Goal: Task Accomplishment & Management: Manage account settings

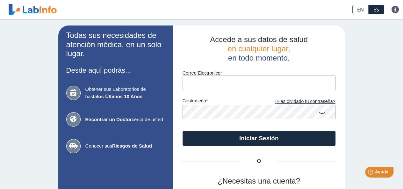
click at [184, 86] on input "Correo Electronico" at bounding box center [259, 83] width 153 height 14
type input "[EMAIL_ADDRESS][DOMAIN_NAME]"
click at [319, 113] on icon at bounding box center [322, 112] width 8 height 12
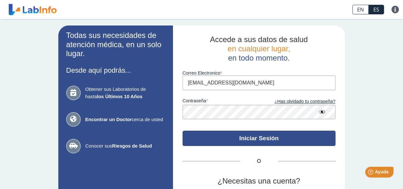
click at [254, 139] on button "Iniciar Sesión" at bounding box center [259, 138] width 153 height 15
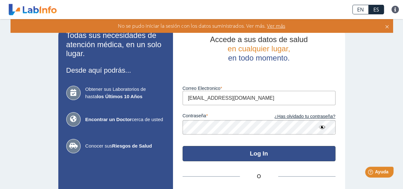
click at [264, 155] on button "Log In" at bounding box center [259, 153] width 153 height 15
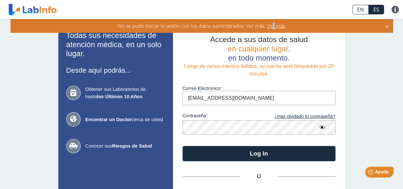
click at [275, 28] on span "Ver más" at bounding box center [275, 25] width 19 height 7
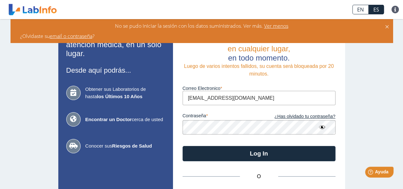
click at [274, 28] on span "Ver menos" at bounding box center [276, 25] width 26 height 7
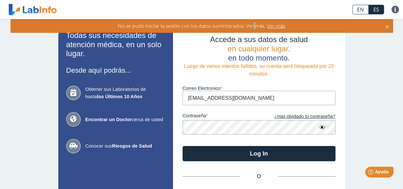
click at [256, 26] on span "No se pudo iniciar la sesión con los datos suministrados. Ver más." at bounding box center [192, 25] width 148 height 7
click at [276, 25] on span "Ver más" at bounding box center [275, 25] width 19 height 7
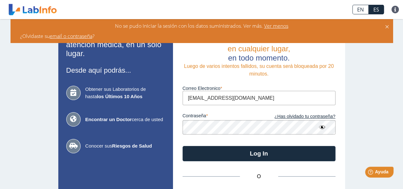
click at [349, 26] on div "No se pudo iniciar la sesión con los datos suministrados. Ver más. Ver menos" at bounding box center [202, 25] width 376 height 7
click at [389, 26] on icon at bounding box center [387, 25] width 5 height 7
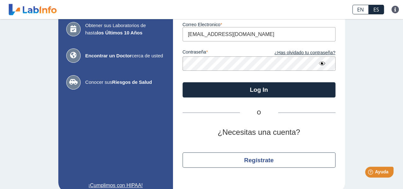
scroll to position [74, 0]
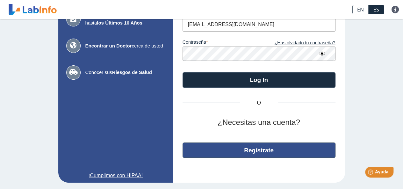
click at [251, 148] on button "Regístrate" at bounding box center [259, 150] width 153 height 15
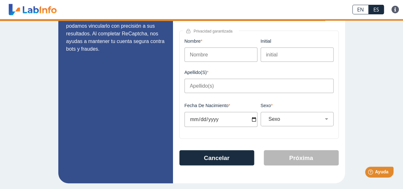
click at [251, 148] on div "Información personal 1 2 3 Proteger su privacidad es primordial. Utilice su nom…" at bounding box center [259, 68] width 172 height 232
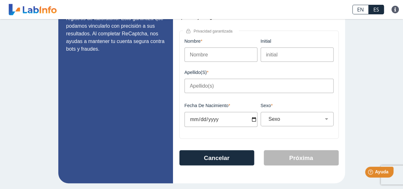
click at [216, 56] on input "Nombre" at bounding box center [221, 55] width 73 height 14
click at [296, 54] on input "initial" at bounding box center [297, 55] width 73 height 14
click at [227, 89] on input "Apellido(s)" at bounding box center [259, 86] width 149 height 14
click at [230, 125] on input "Fecha de Nacimiento" at bounding box center [221, 119] width 73 height 15
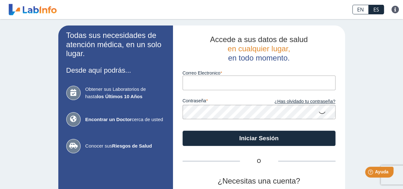
drag, startPoint x: 305, startPoint y: 70, endPoint x: 367, endPoint y: 33, distance: 72.9
click at [367, 33] on div "Todas sus necesidades de atención médica, en un solo lugar. Desde aquí podrás..…" at bounding box center [201, 133] width 403 height 228
click at [203, 86] on input "Correo Electronico" at bounding box center [259, 83] width 153 height 14
click at [320, 108] on icon at bounding box center [322, 112] width 8 height 12
click at [193, 77] on input "Correo Electronico" at bounding box center [259, 83] width 153 height 14
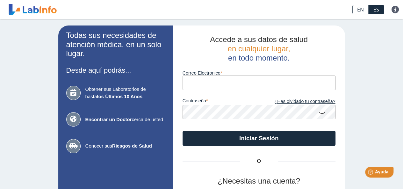
click at [188, 82] on input "Correo Electronico" at bounding box center [259, 83] width 153 height 14
type input "[EMAIL_ADDRESS][DOMAIN_NAME]"
click at [318, 111] on icon at bounding box center [322, 112] width 8 height 12
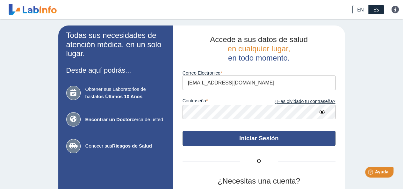
click at [235, 137] on button "Iniciar Sesión" at bounding box center [259, 138] width 153 height 15
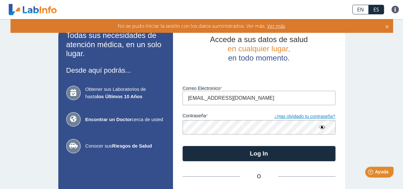
click at [299, 116] on link "¿Has olvidado tu contraseña?" at bounding box center [297, 116] width 77 height 7
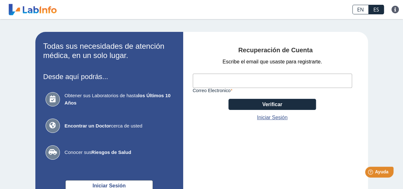
click at [198, 80] on input "Correo Electronico" at bounding box center [272, 81] width 159 height 14
type input "[EMAIL_ADDRESS][DOMAIN_NAME]"
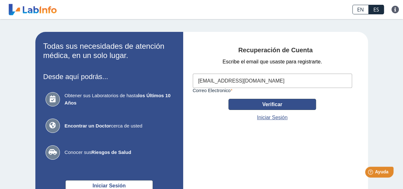
click at [246, 102] on button "Verificar" at bounding box center [273, 104] width 88 height 11
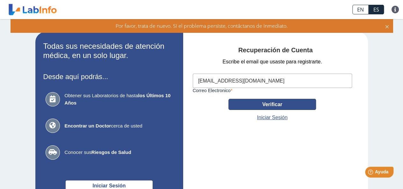
click at [247, 106] on button "Verificar" at bounding box center [273, 104] width 88 height 11
click at [248, 104] on button "Verificar" at bounding box center [273, 104] width 88 height 11
click at [248, 102] on button "Verificar" at bounding box center [273, 104] width 88 height 11
click at [269, 102] on button "Verificar" at bounding box center [273, 104] width 88 height 11
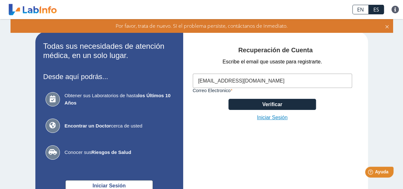
click at [270, 119] on link "Iniciar Sesión" at bounding box center [272, 118] width 31 height 8
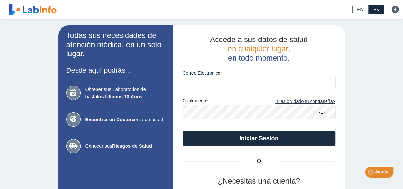
click at [233, 83] on input "Correo Electronico" at bounding box center [259, 83] width 153 height 14
type input "[EMAIL_ADDRESS][DOMAIN_NAME]"
click at [318, 111] on icon at bounding box center [322, 112] width 8 height 12
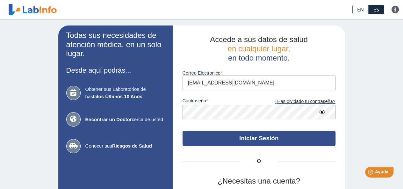
click at [253, 141] on button "Iniciar Sesión" at bounding box center [259, 138] width 153 height 15
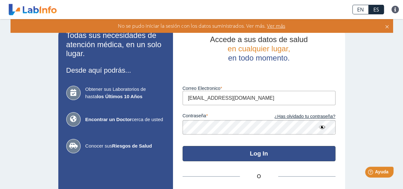
click at [258, 154] on button "Log In" at bounding box center [259, 153] width 153 height 15
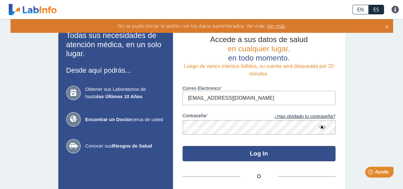
click at [259, 157] on button "Log In" at bounding box center [259, 153] width 153 height 15
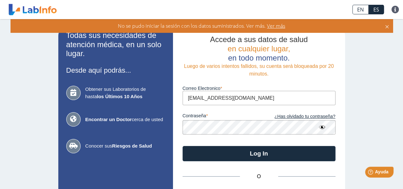
drag, startPoint x: 384, startPoint y: 24, endPoint x: 388, endPoint y: 23, distance: 3.6
click at [388, 24] on icon at bounding box center [387, 25] width 5 height 7
